Goal: Navigation & Orientation: Find specific page/section

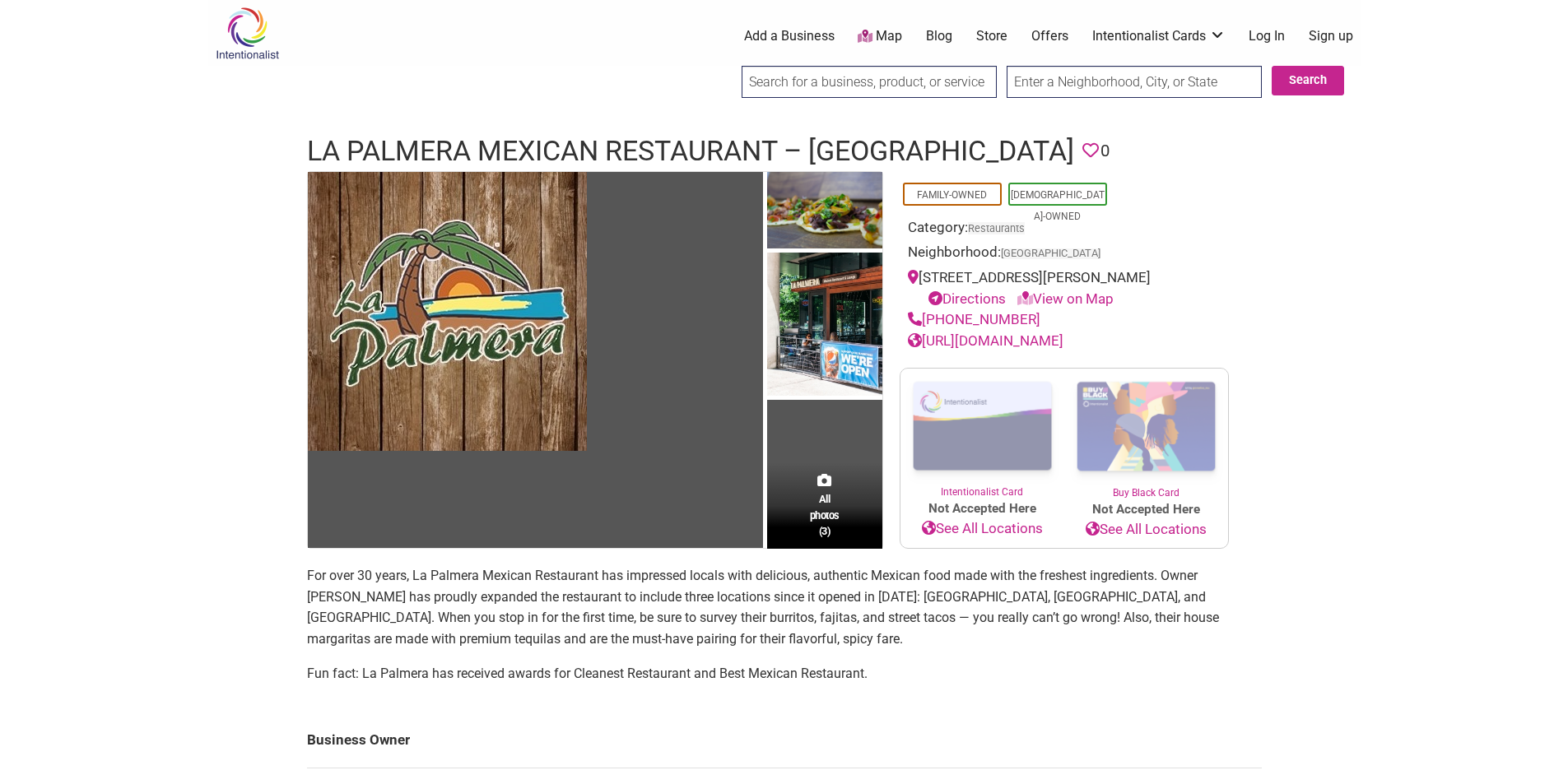
click at [3, 362] on body "× Menu 0 Add a Business Map Blog Store Offers Intentionalist Cards Buy Black Ca…" at bounding box center [784, 392] width 1568 height 784
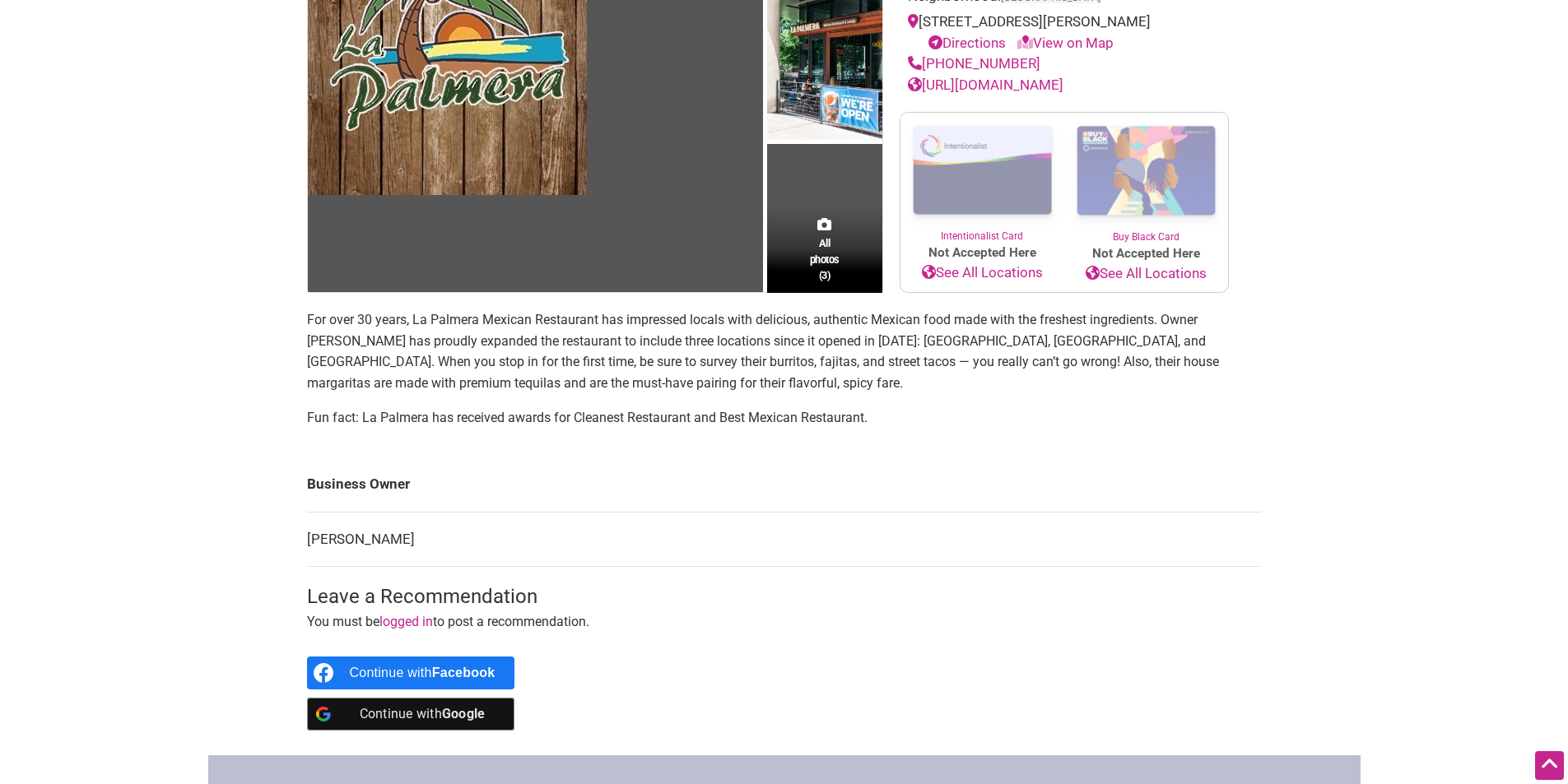
scroll to position [411, 0]
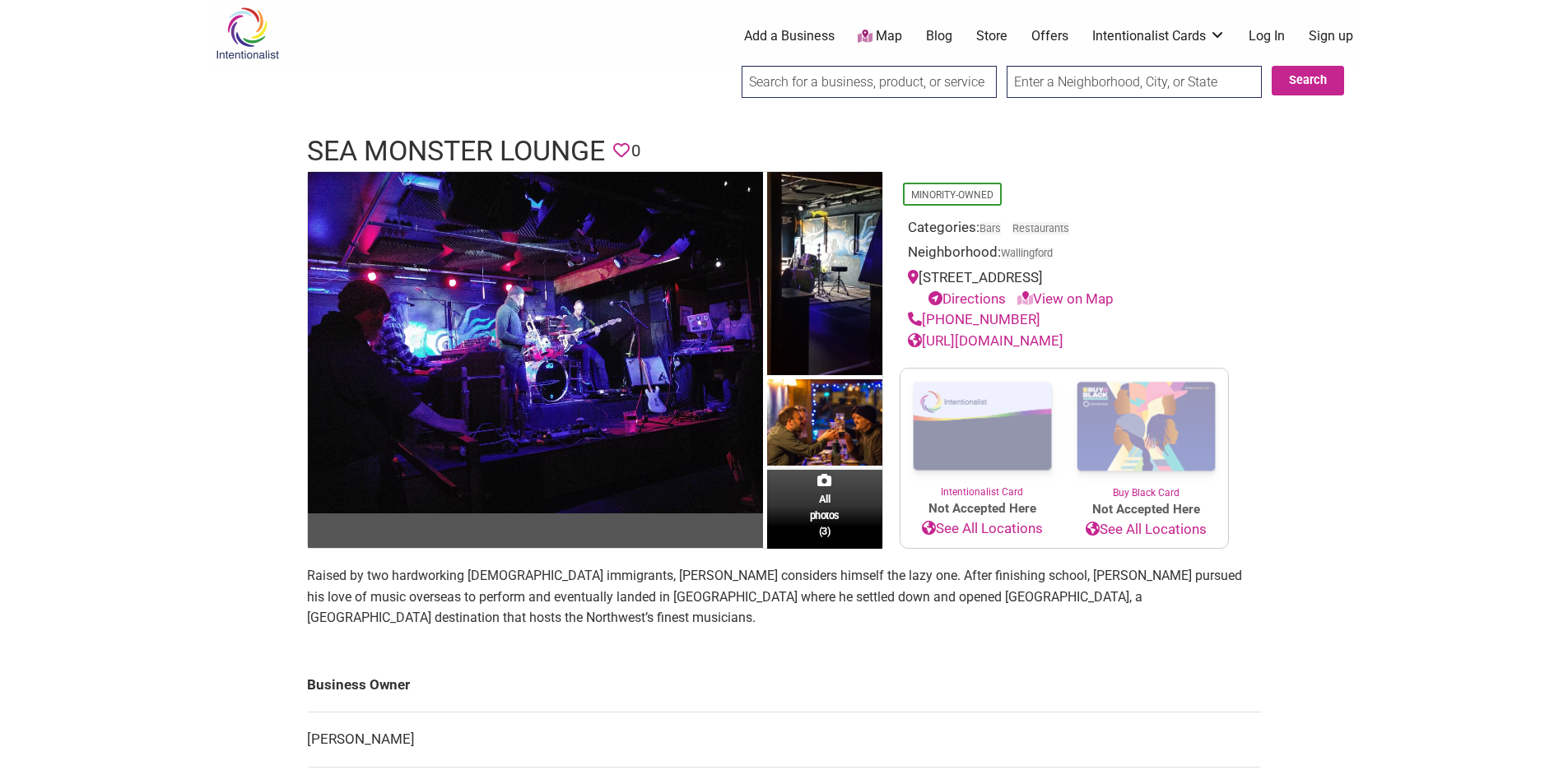
click at [1, 378] on body "× Menu 0 Add a Business Map Blog Store Offers Intentionalist Cards Buy Black Ca…" at bounding box center [784, 392] width 1568 height 784
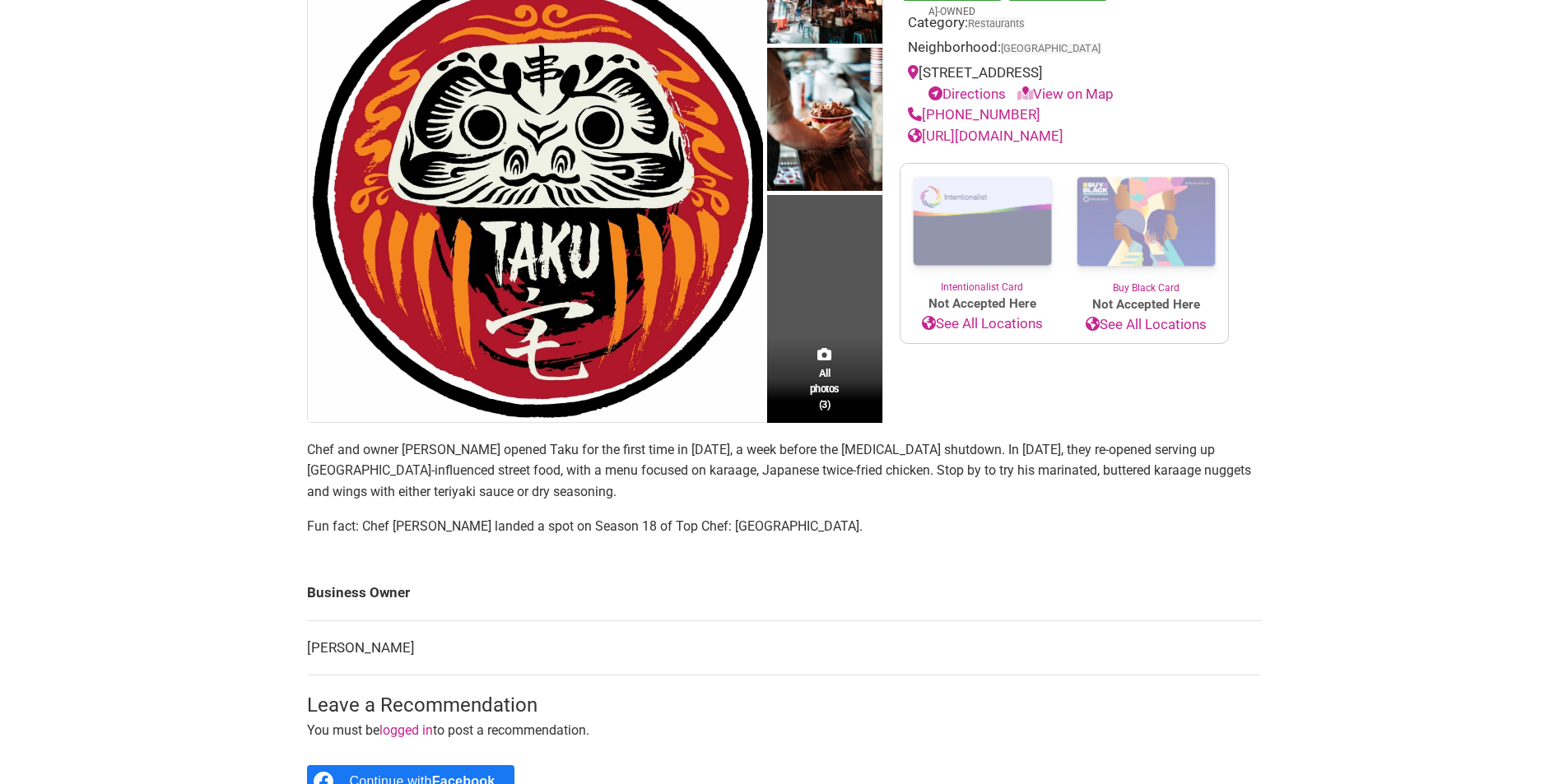
scroll to position [329, 0]
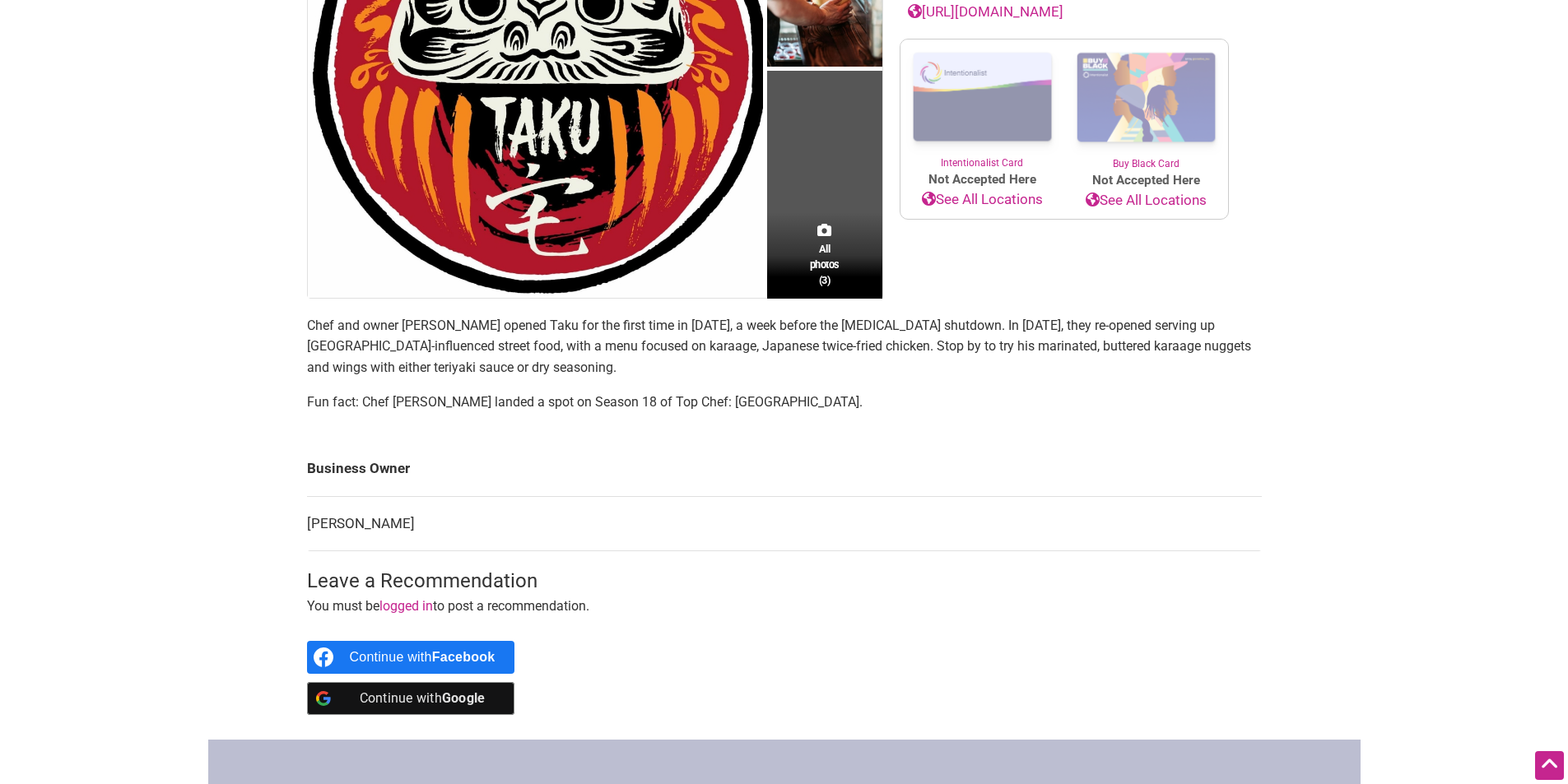
click at [46, 423] on body "× Menu 0 Add a Business Map Blog Store Offers Intentionalist Cards Buy Black Ca…" at bounding box center [784, 63] width 1568 height 784
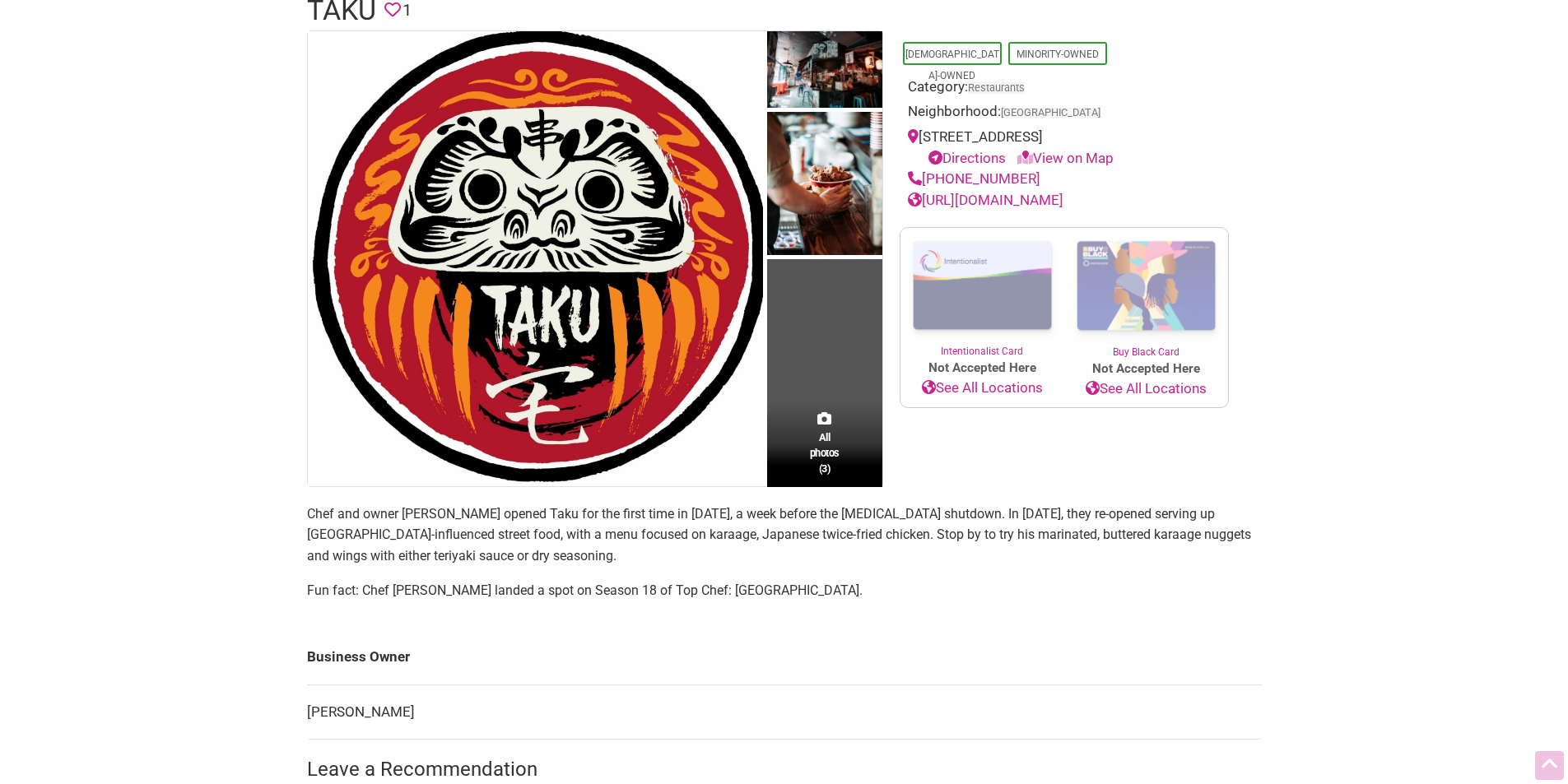
scroll to position [0, 0]
